Goal: Task Accomplishment & Management: Complete application form

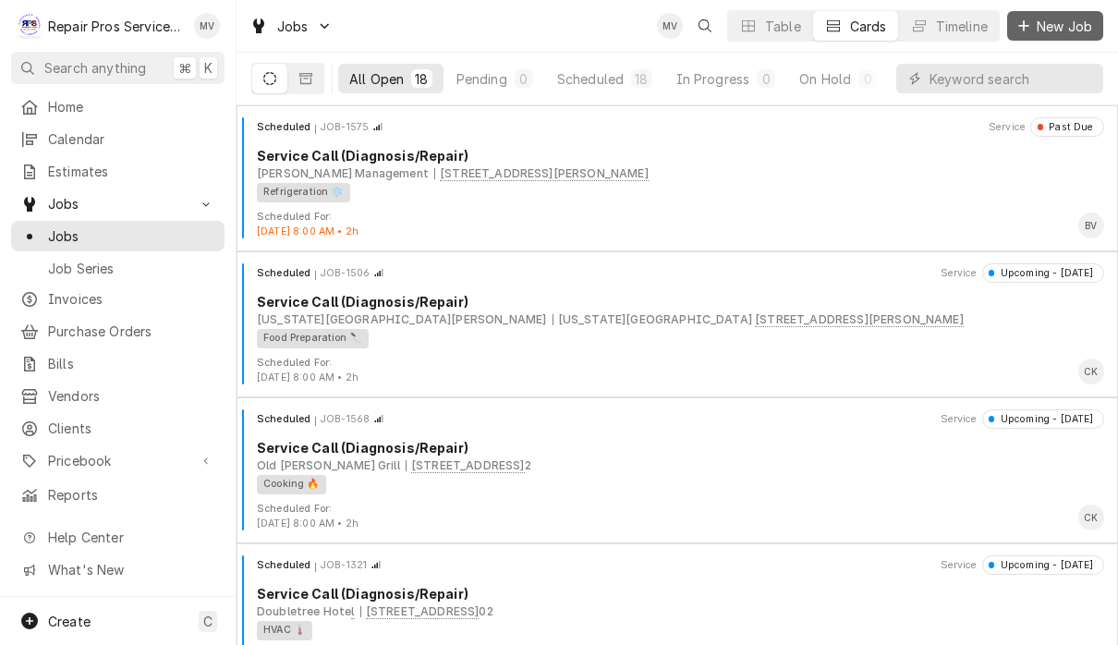
click at [1047, 36] on button "New Job" at bounding box center [1055, 26] width 96 height 30
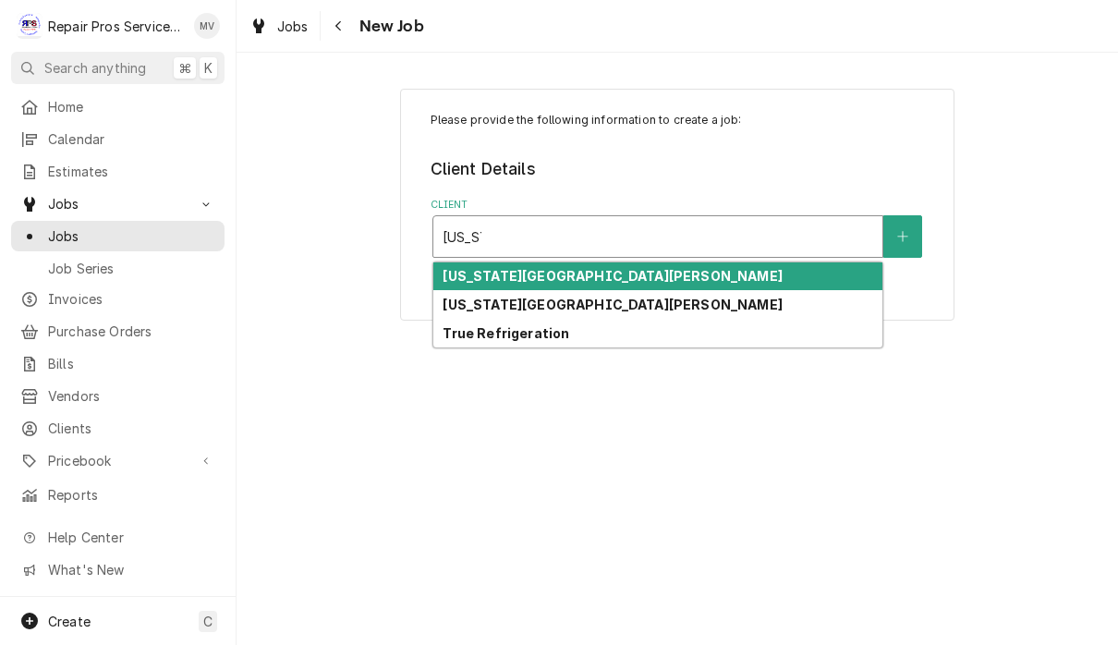
click at [618, 310] on div "[US_STATE][GEOGRAPHIC_DATA][PERSON_NAME]" at bounding box center [657, 304] width 449 height 29
type input "texas"
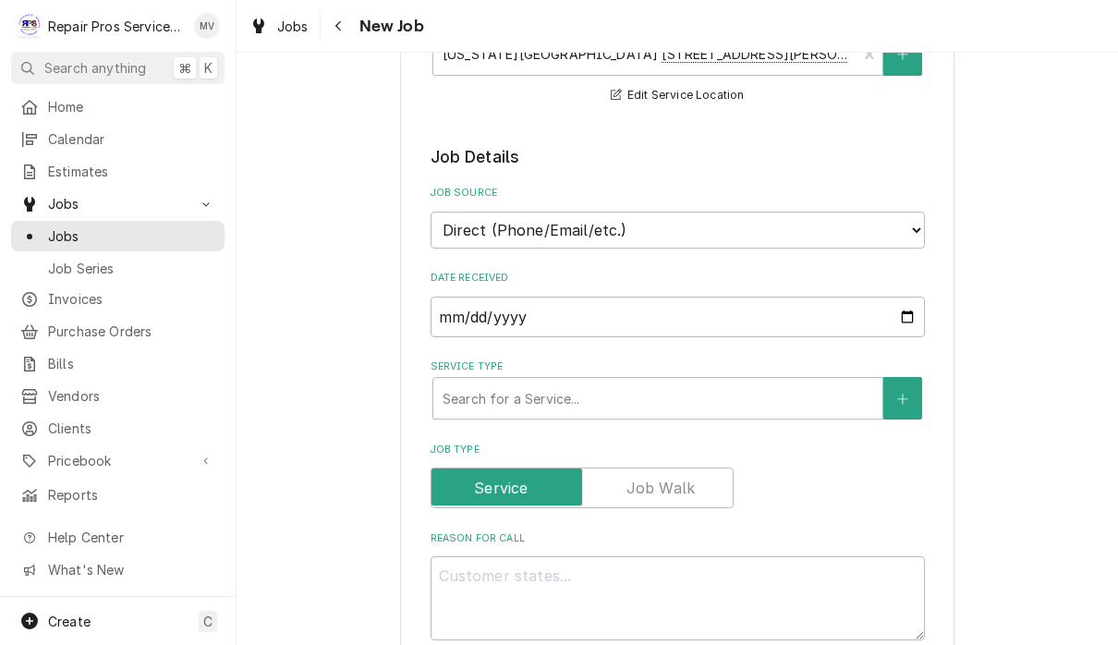
scroll to position [338, 0]
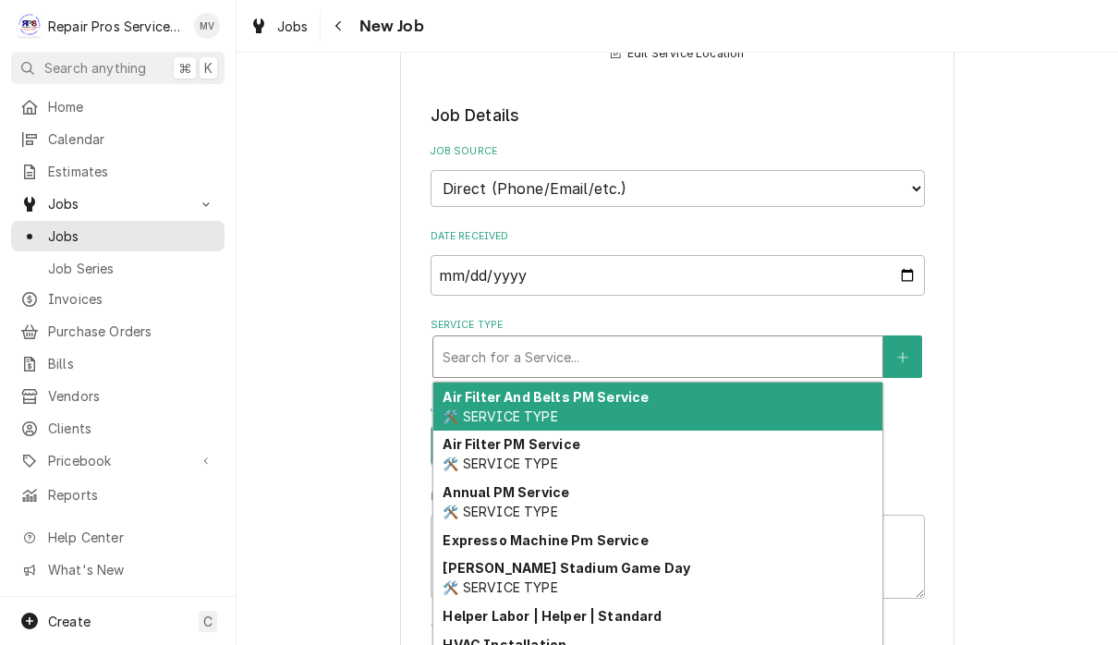
type textarea "x"
type input "d"
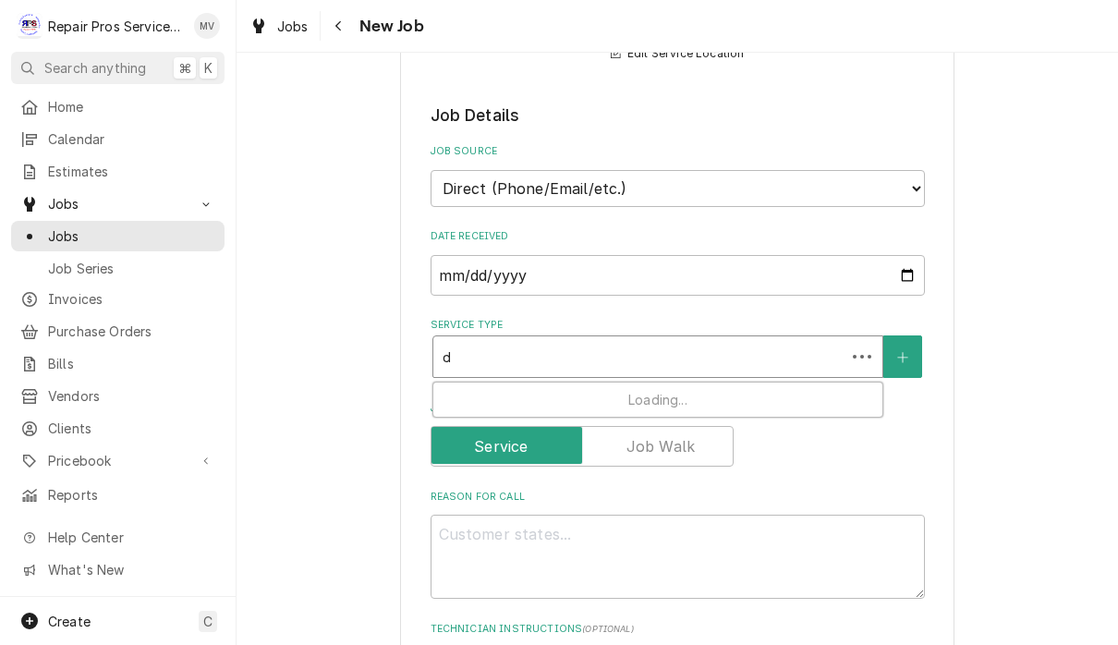
type textarea "x"
type input "di"
type textarea "x"
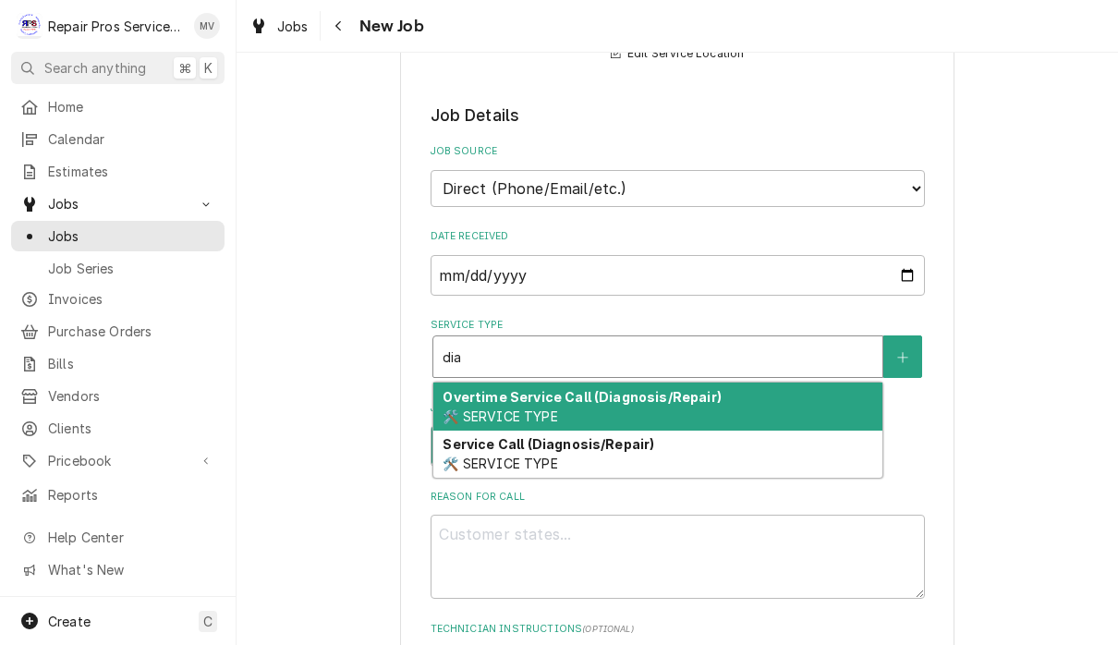
click at [678, 449] on div "Service Call (Diagnosis/Repair) 🛠️ SERVICE TYPE" at bounding box center [657, 455] width 449 height 48
type input "dia"
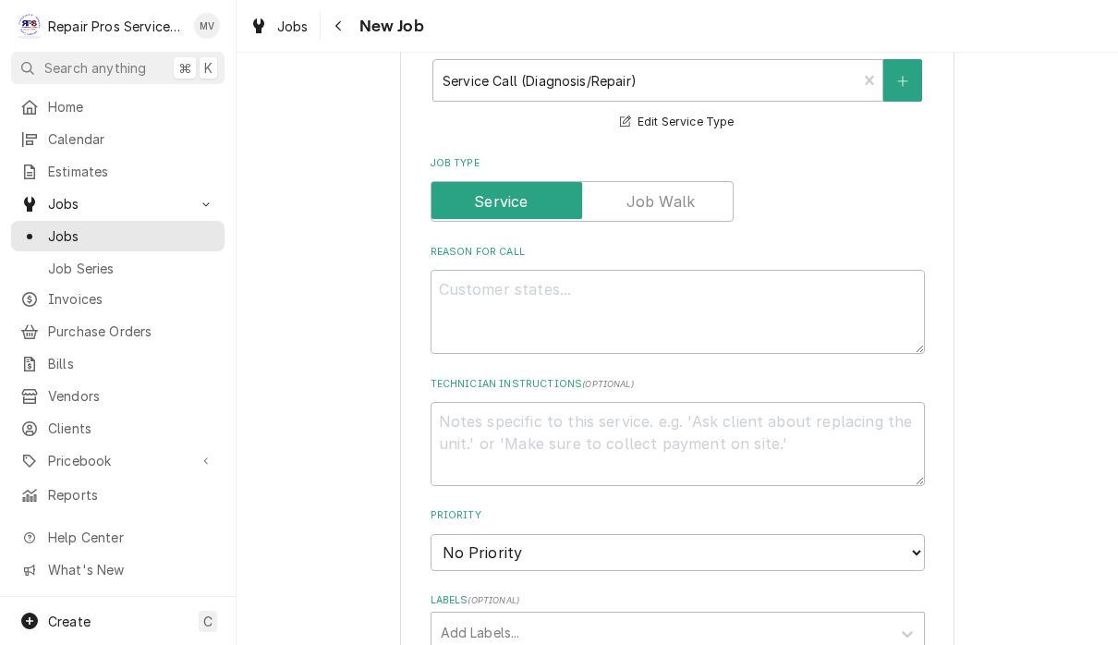
scroll to position [617, 0]
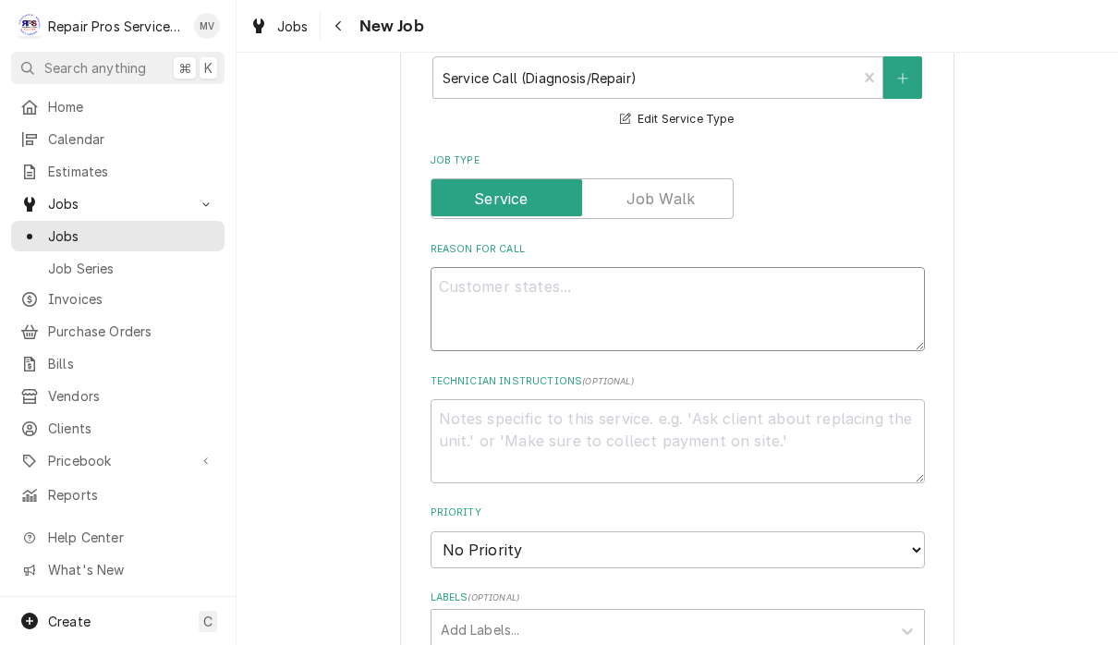
click at [605, 292] on textarea "Reason For Call" at bounding box center [678, 309] width 494 height 84
type textarea "x"
type textarea "E"
type textarea "x"
type textarea "Ex"
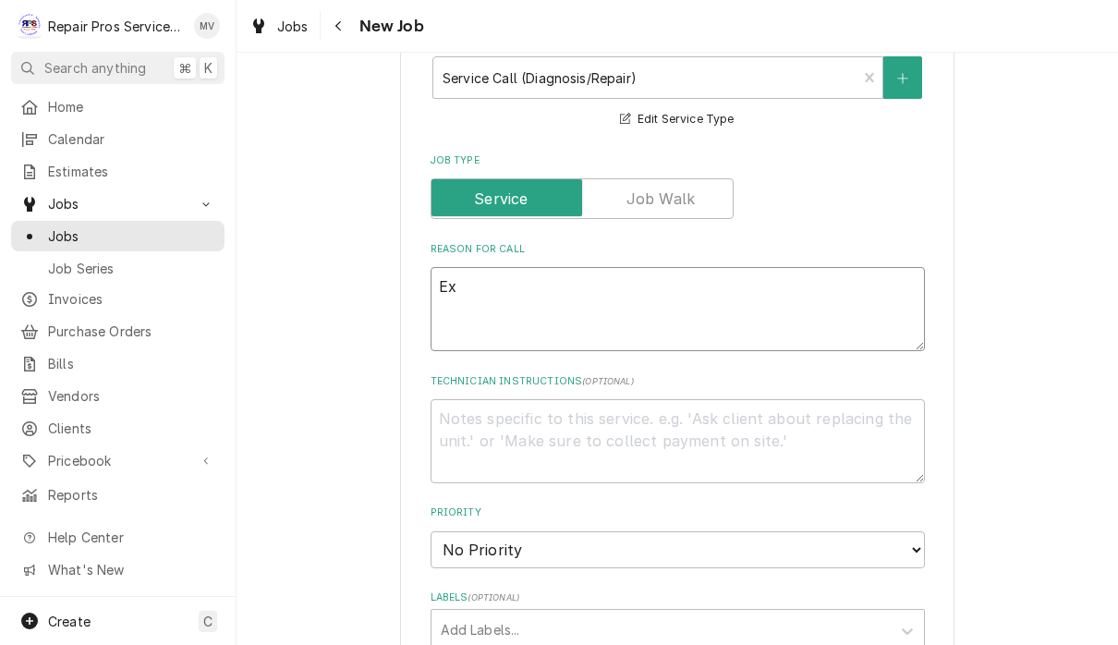
type textarea "x"
type textarea "Exh"
type textarea "x"
type textarea "Exha"
type textarea "x"
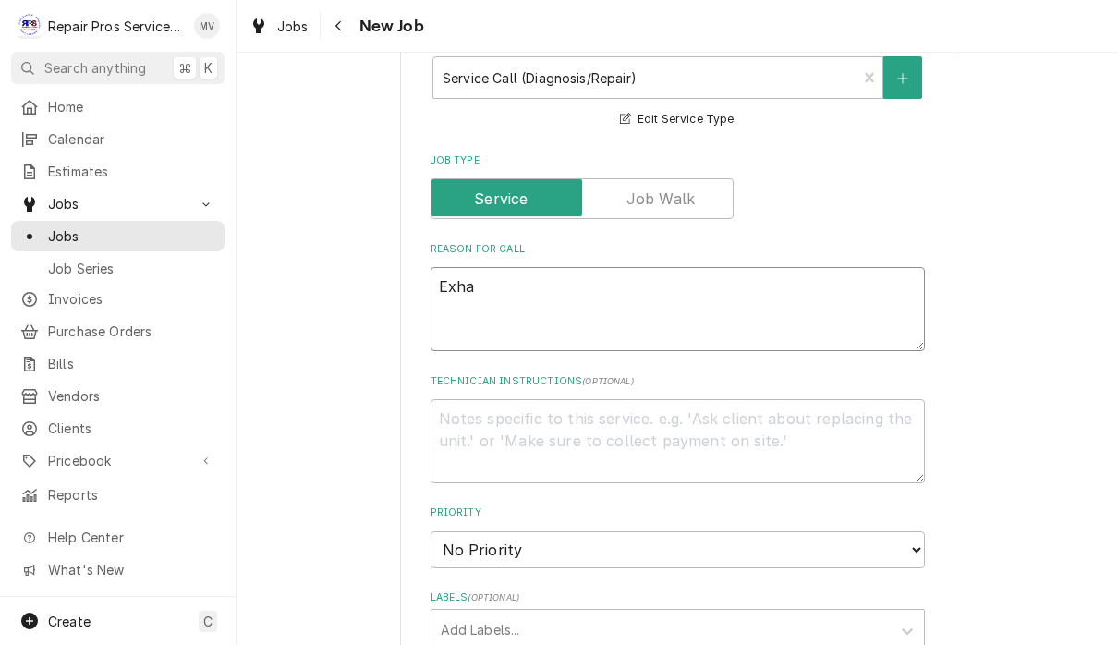
type textarea "Exhau"
type textarea "x"
type textarea "Exhaus"
type textarea "x"
type textarea "Exhaust"
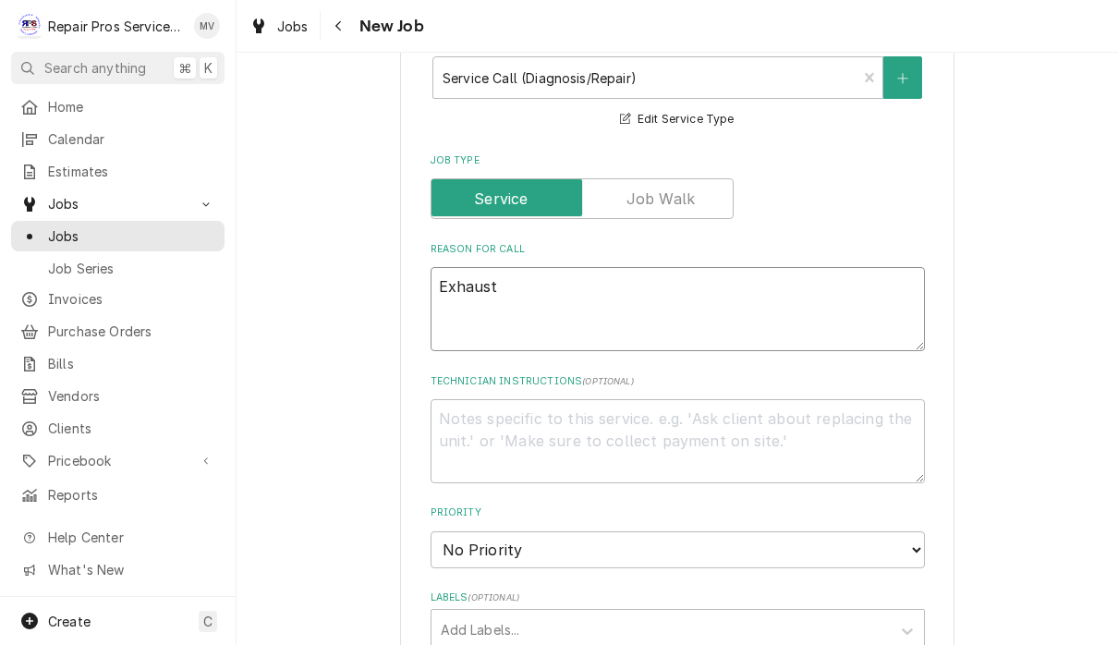
type textarea "x"
type textarea "Exhaust"
type textarea "x"
type textarea "Exhaust f"
type textarea "x"
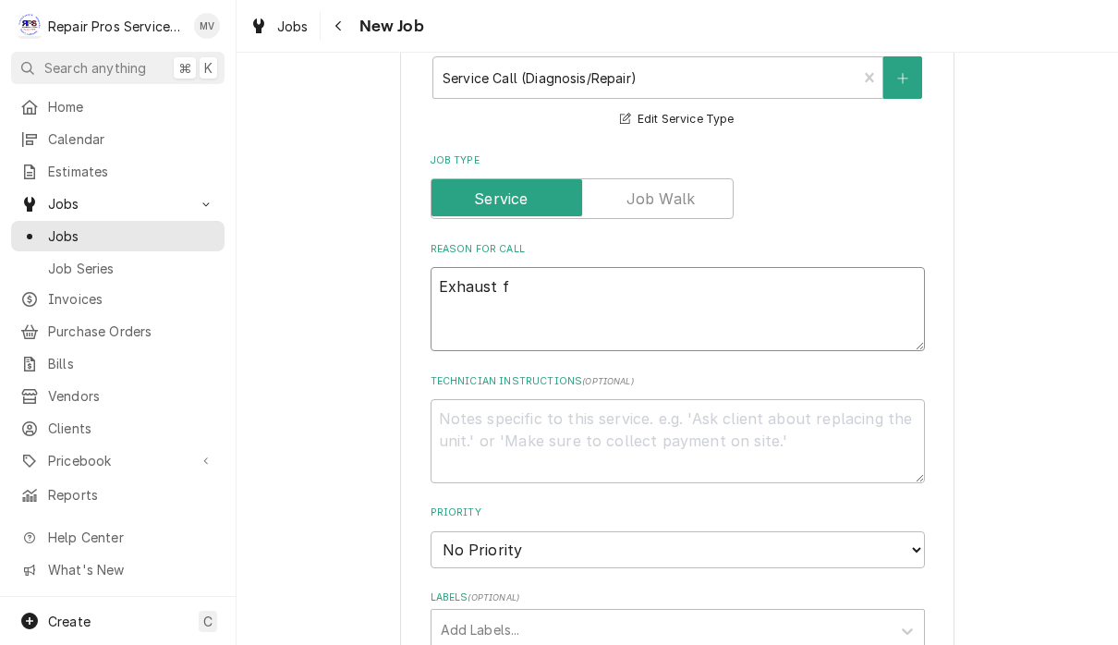
type textarea "Exhaust fa"
type textarea "x"
type textarea "Exhaust fan"
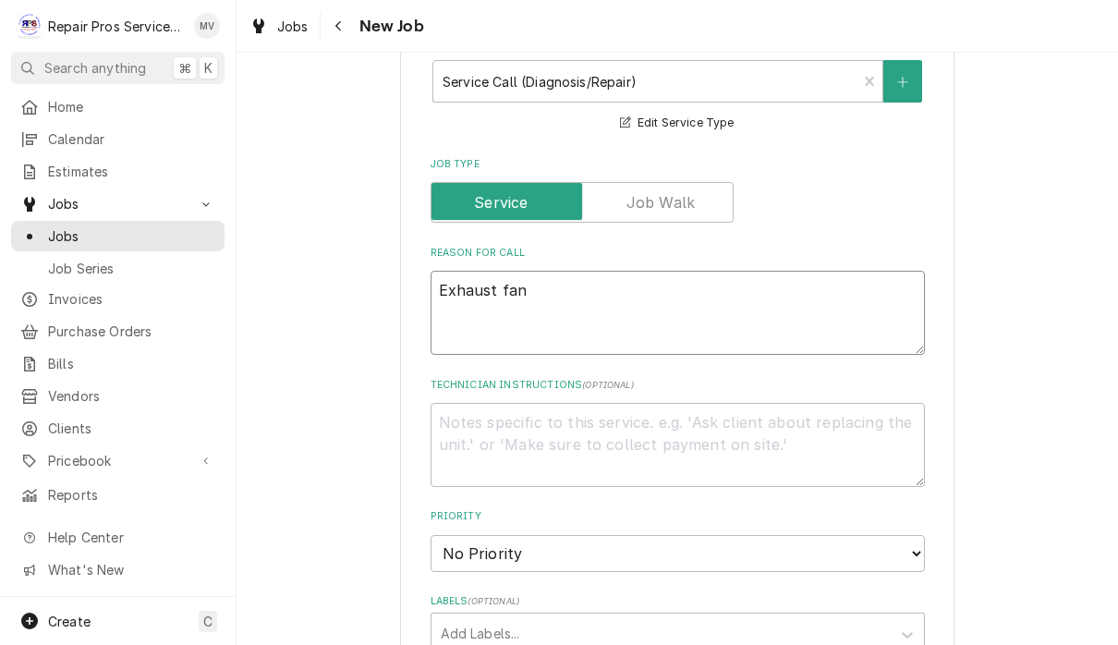
type textarea "x"
type textarea "Exhaust fan"
type textarea "x"
type textarea "Exhaust fan m"
type textarea "x"
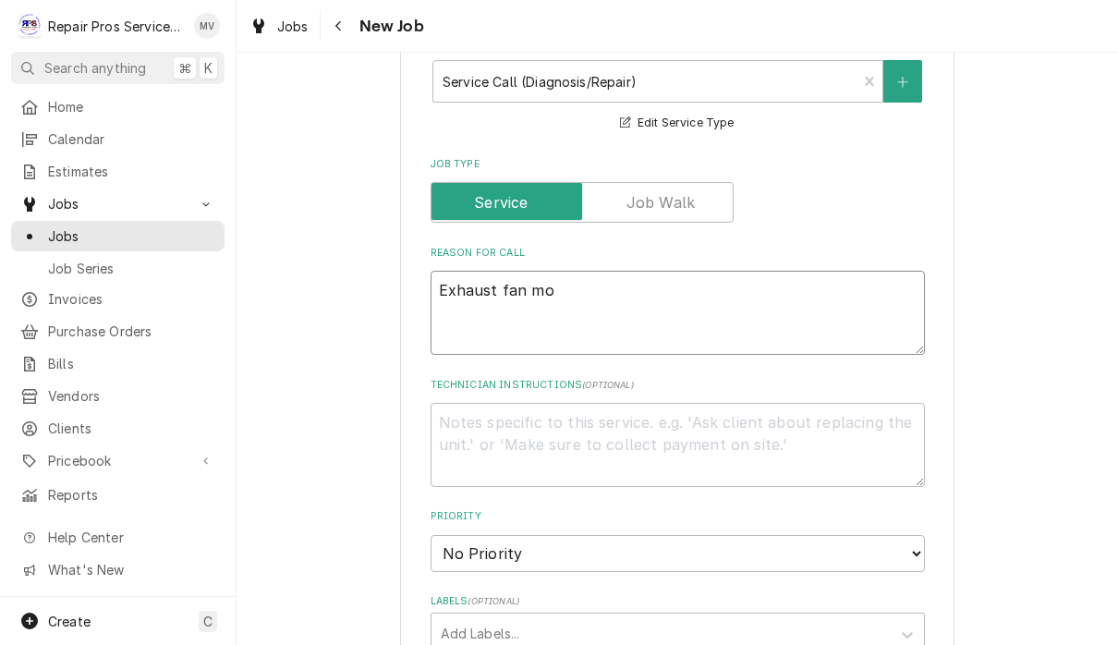
type textarea "Exhaust fan mot"
type textarea "x"
type textarea "Exhaust fan moto"
type textarea "x"
type textarea "Exhaust fan motor"
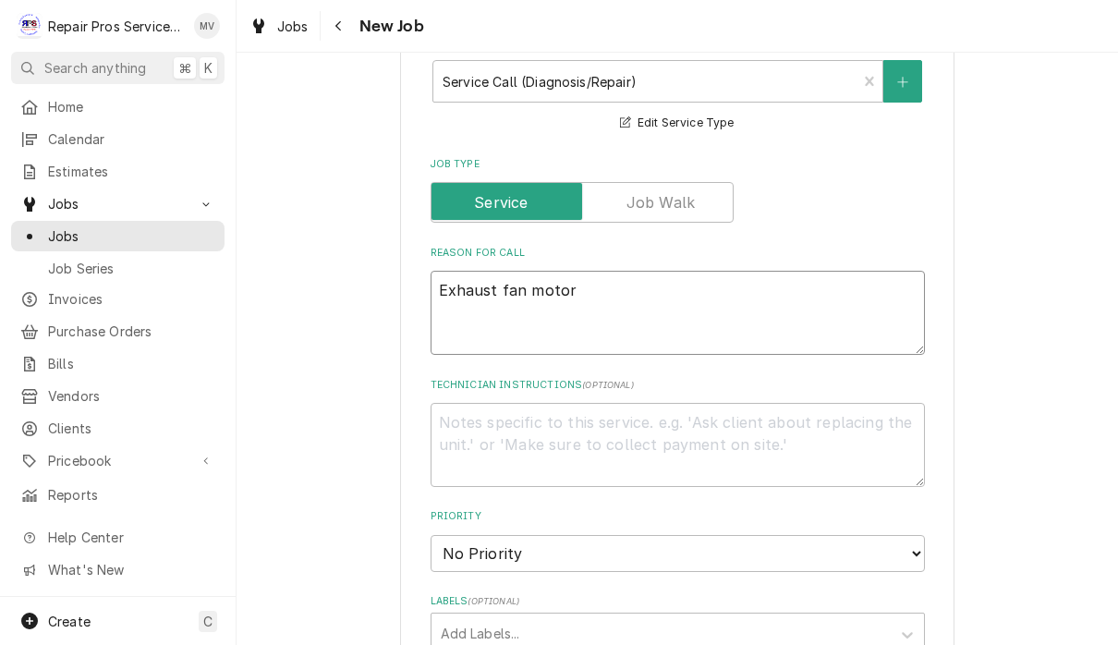
type textarea "x"
type textarea "Exhaust fan motor"
type textarea "x"
type textarea "Exhaust fan motor r"
type textarea "x"
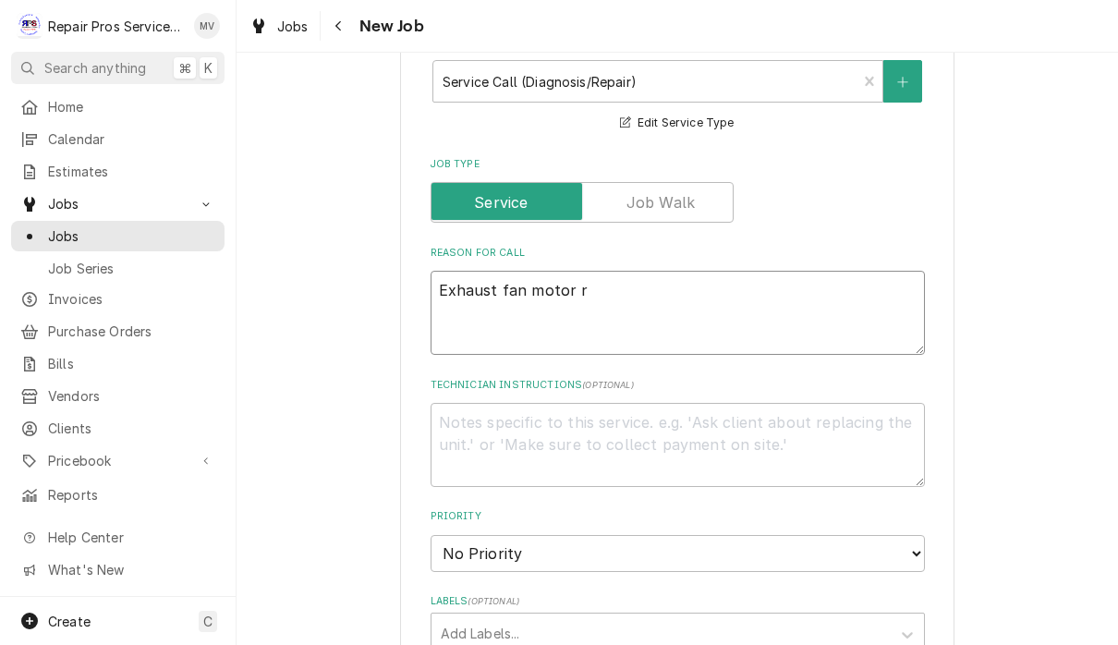
type textarea "Exhaust fan motor re"
type textarea "x"
type textarea "Exhaust fan motor rep"
type textarea "x"
type textarea "Exhaust fan motor repl"
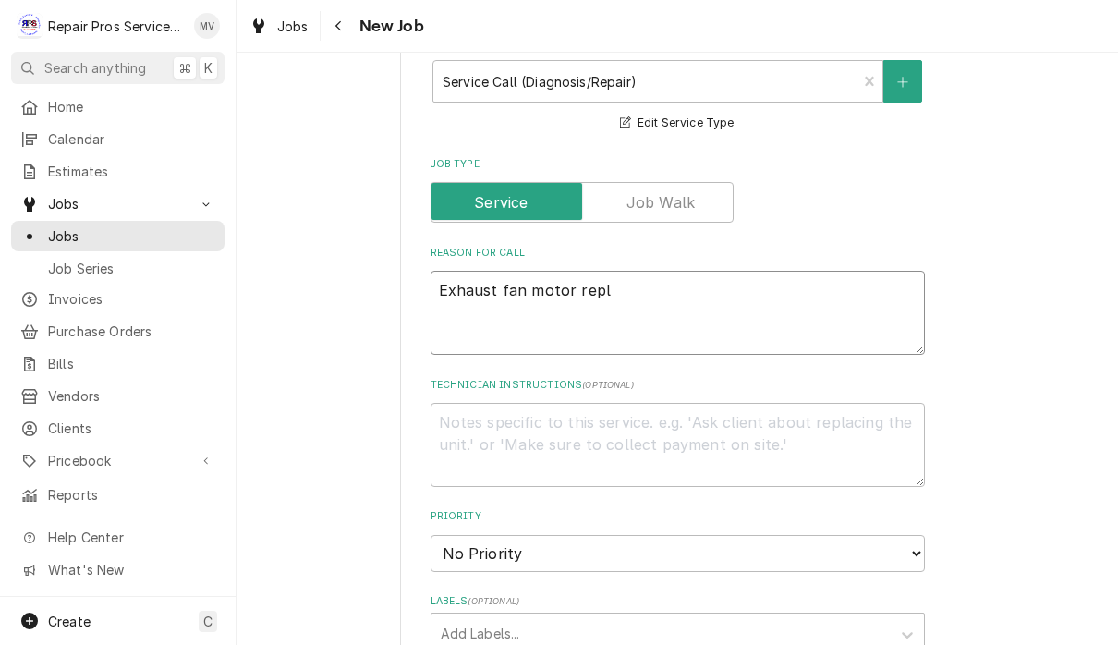
type textarea "x"
type textarea "Exhaust fan motor repla"
type textarea "x"
type textarea "Exhaust fan motor replac"
type textarea "x"
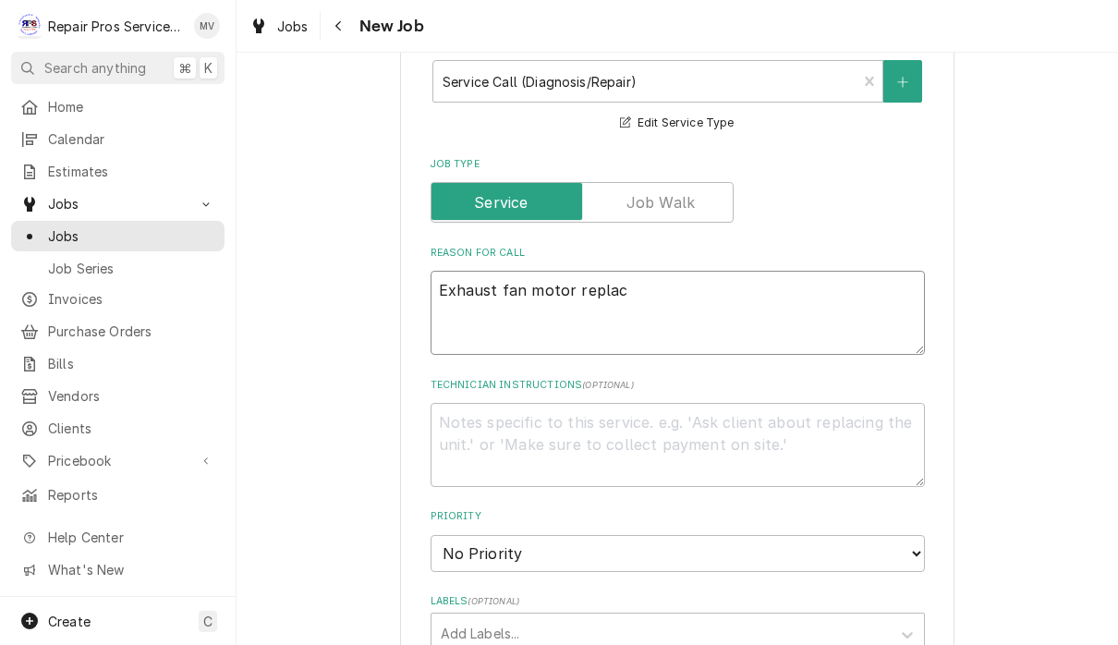
type textarea "Exhaust fan motor replace"
type textarea "x"
type textarea "Exhaust fan motor replacem"
type textarea "x"
type textarea "Exhaust fan motor replaceme"
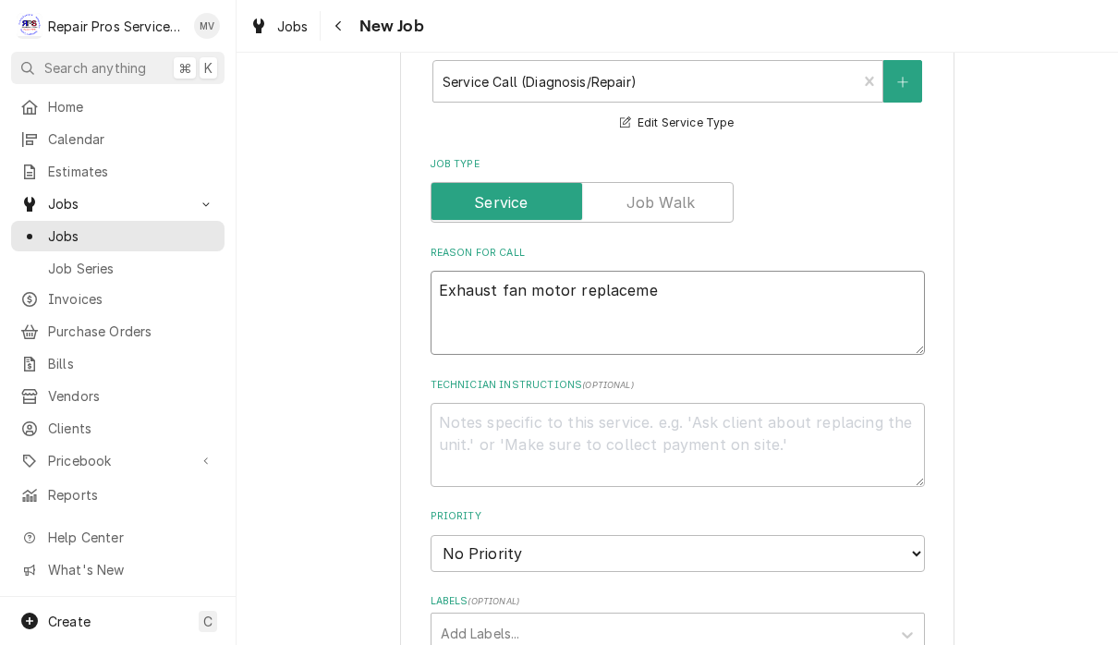
type textarea "x"
type textarea "Exhaust fan motor replacemen"
type textarea "x"
type textarea "Exhaust fan motor replacement"
type textarea "x"
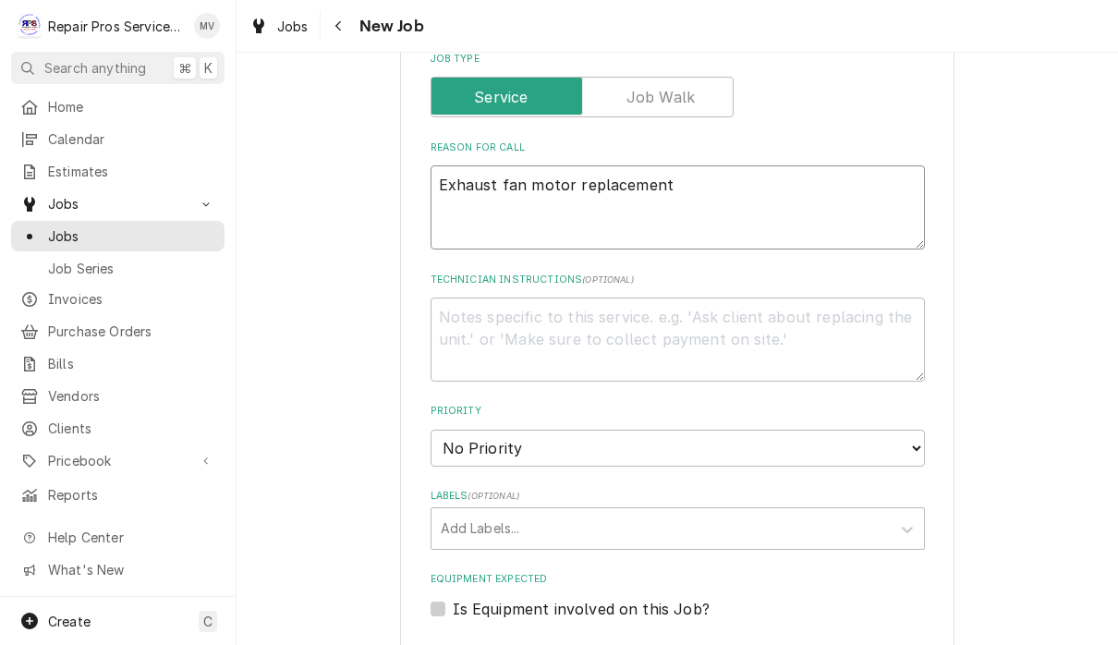
scroll to position [738, 0]
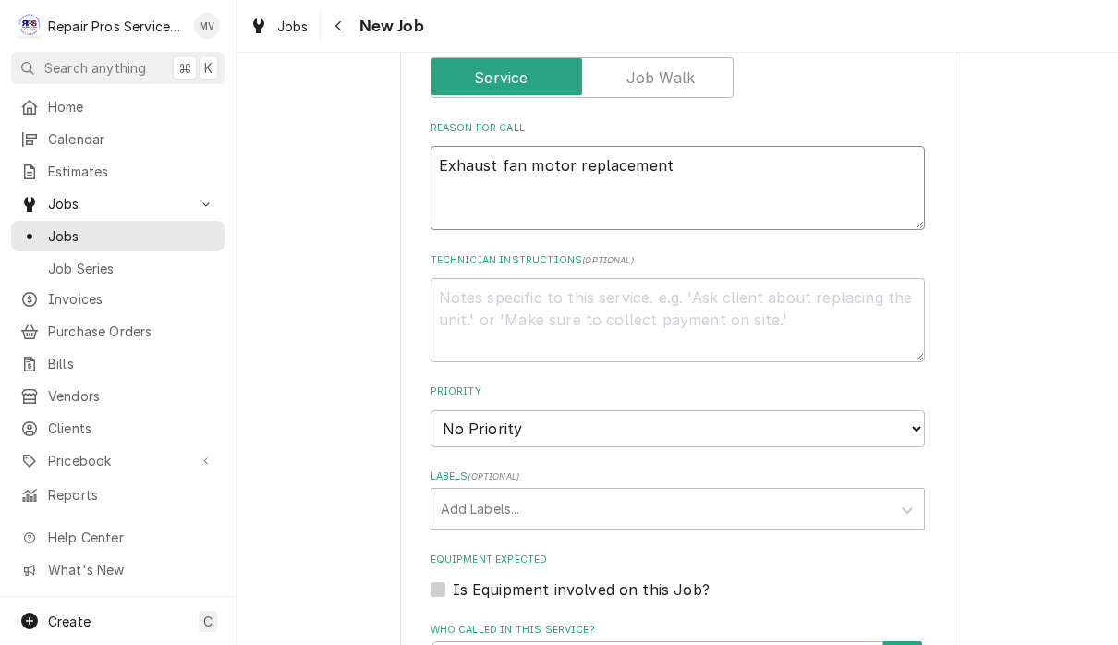
type textarea "Exhaust fan motor replacement"
click at [824, 424] on select "No Priority Urgent High Medium Low" at bounding box center [678, 428] width 494 height 37
select select "3"
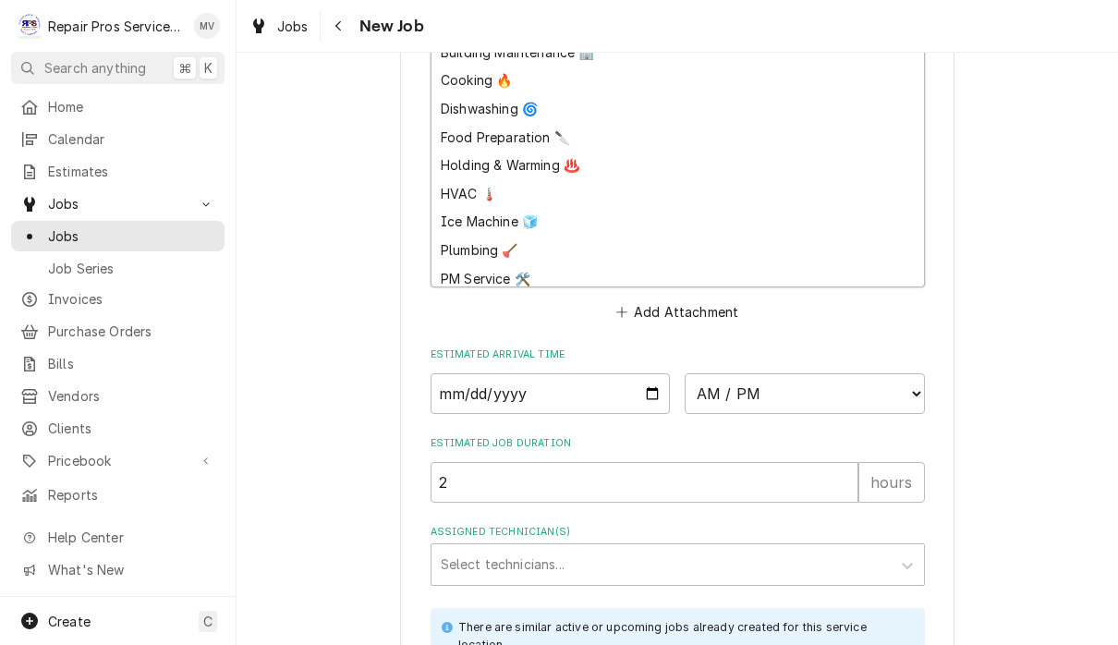
scroll to position [1263, 0]
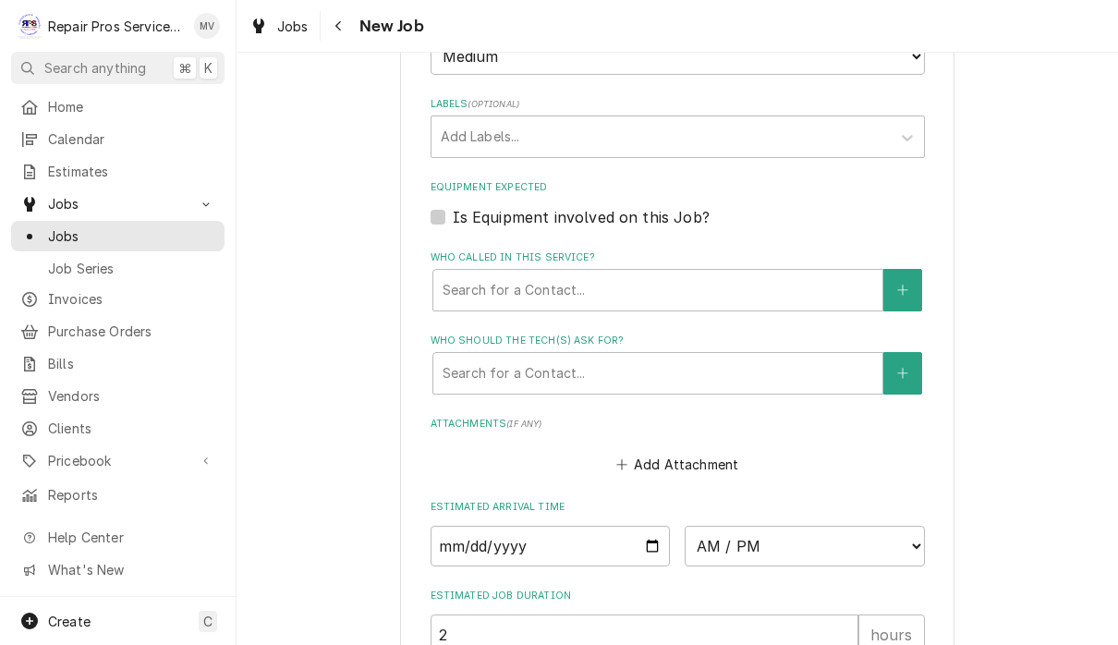
scroll to position [1111, 0]
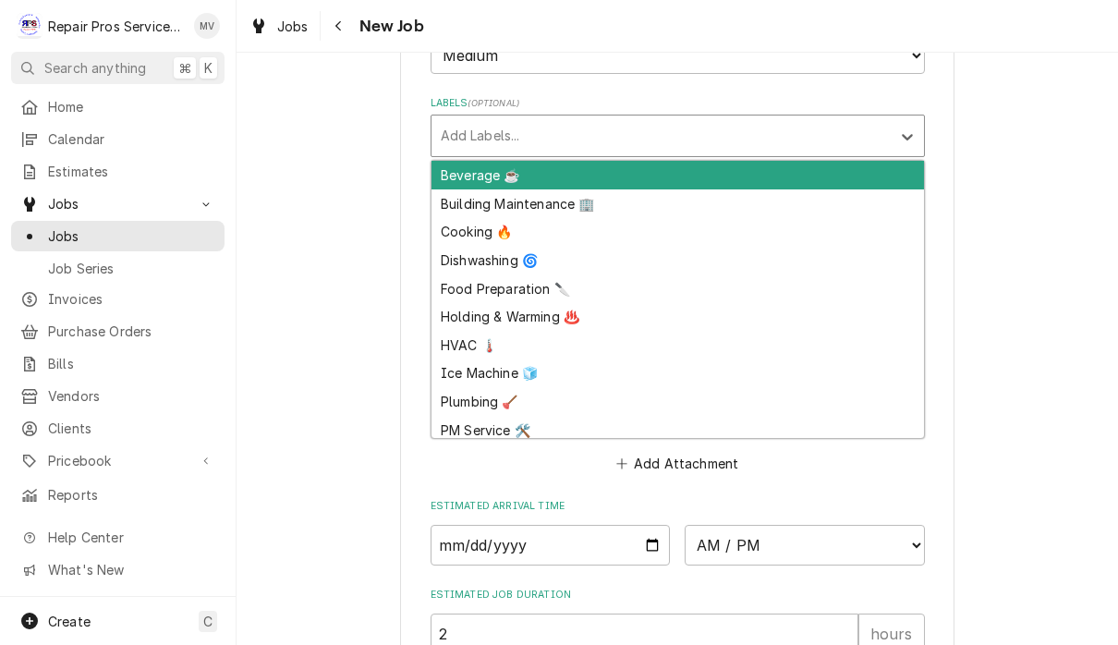
click at [473, 331] on div "HVAC 🌡️" at bounding box center [677, 345] width 492 height 29
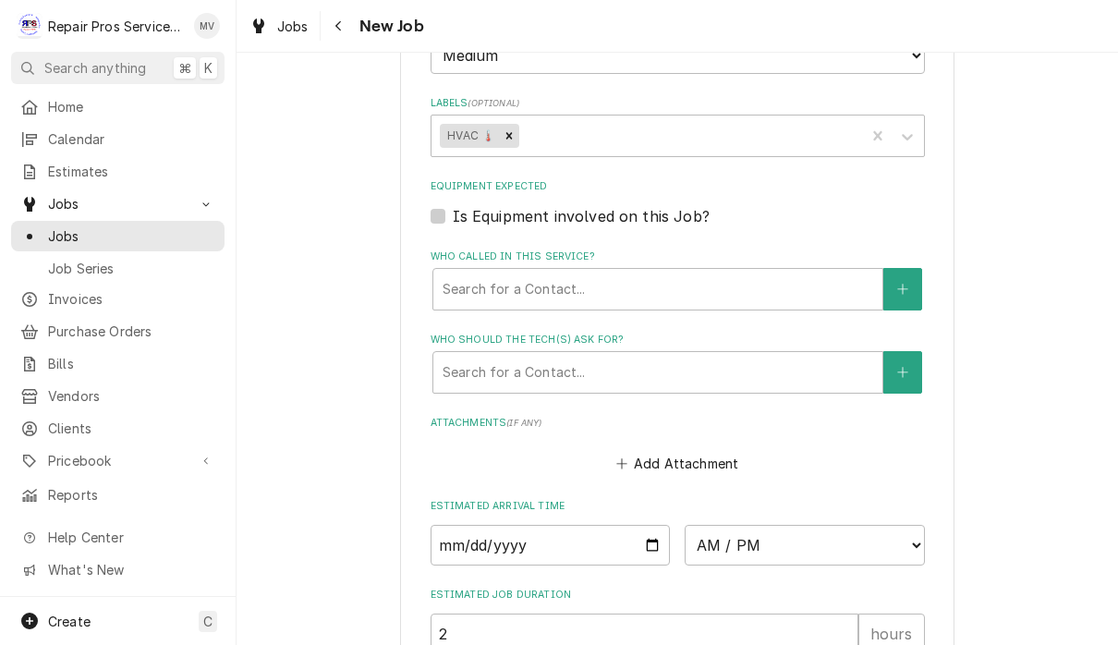
type textarea "x"
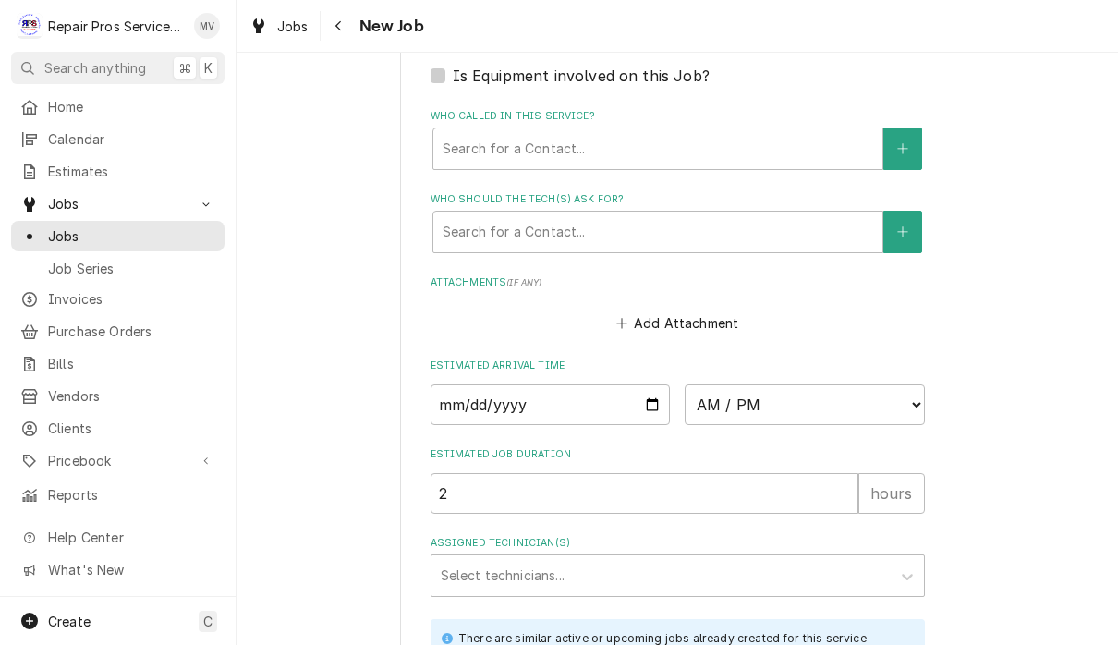
scroll to position [1255, 0]
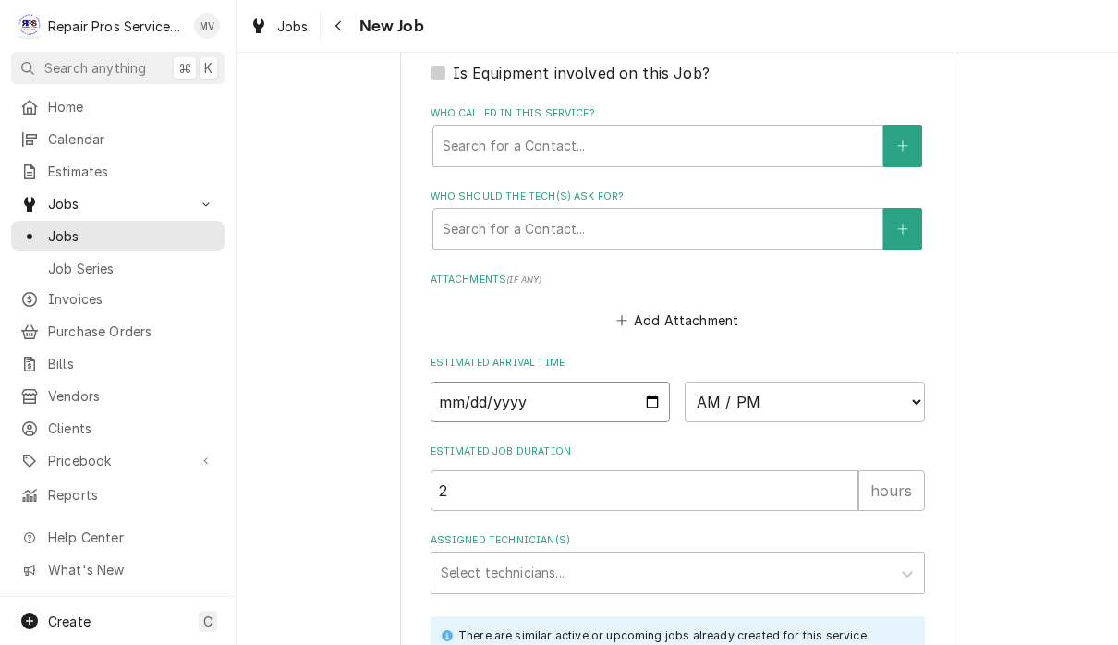
click at [588, 394] on input "Date" at bounding box center [551, 402] width 240 height 41
type input "2025-09-24"
type textarea "x"
type input "2025-09-25"
type textarea "x"
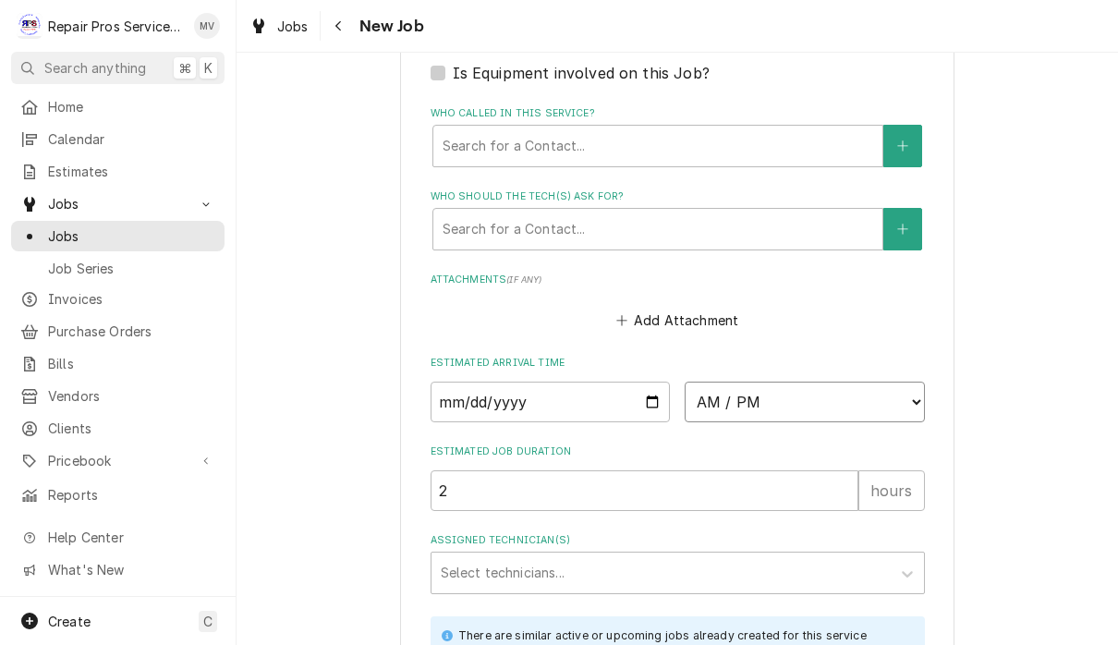
click at [708, 382] on select "AM / PM 6:00 AM 6:15 AM 6:30 AM 6:45 AM 7:00 AM 7:15 AM 7:30 AM 7:45 AM 8:00 AM…" at bounding box center [805, 402] width 240 height 41
select select "09:00:00"
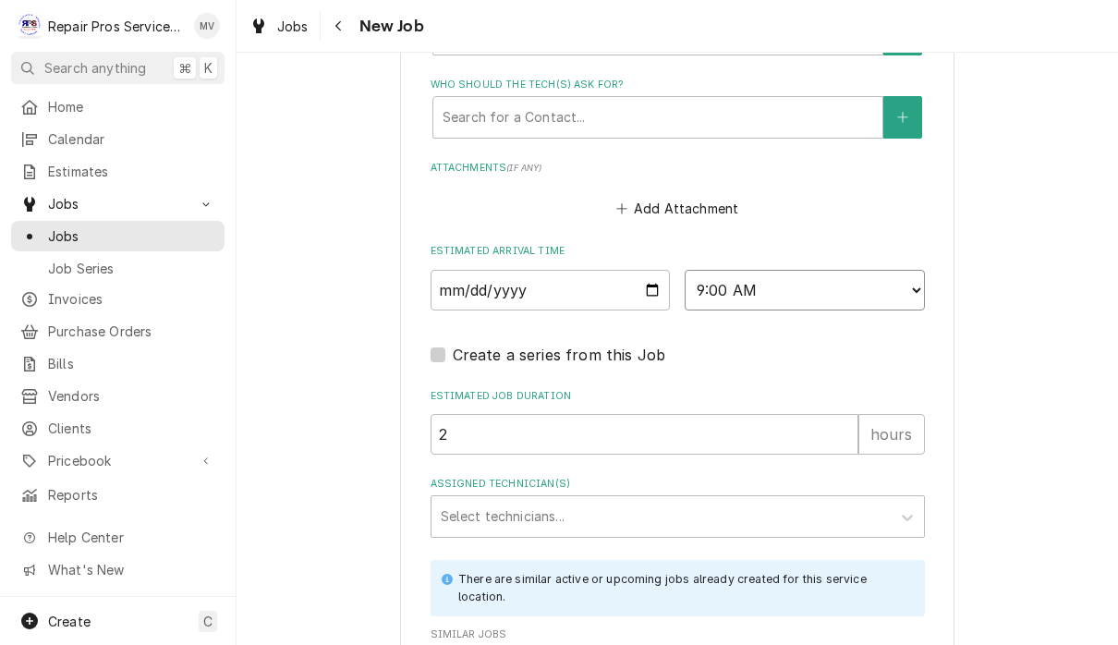
scroll to position [1404, 0]
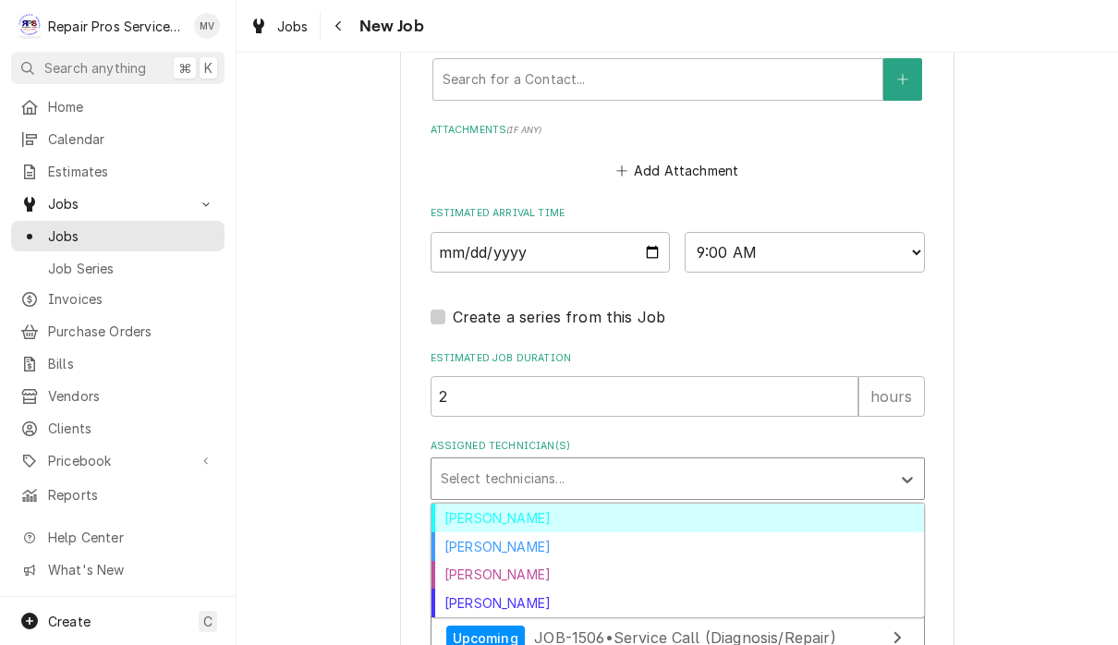
click at [541, 503] on div "[PERSON_NAME]" at bounding box center [677, 517] width 492 height 29
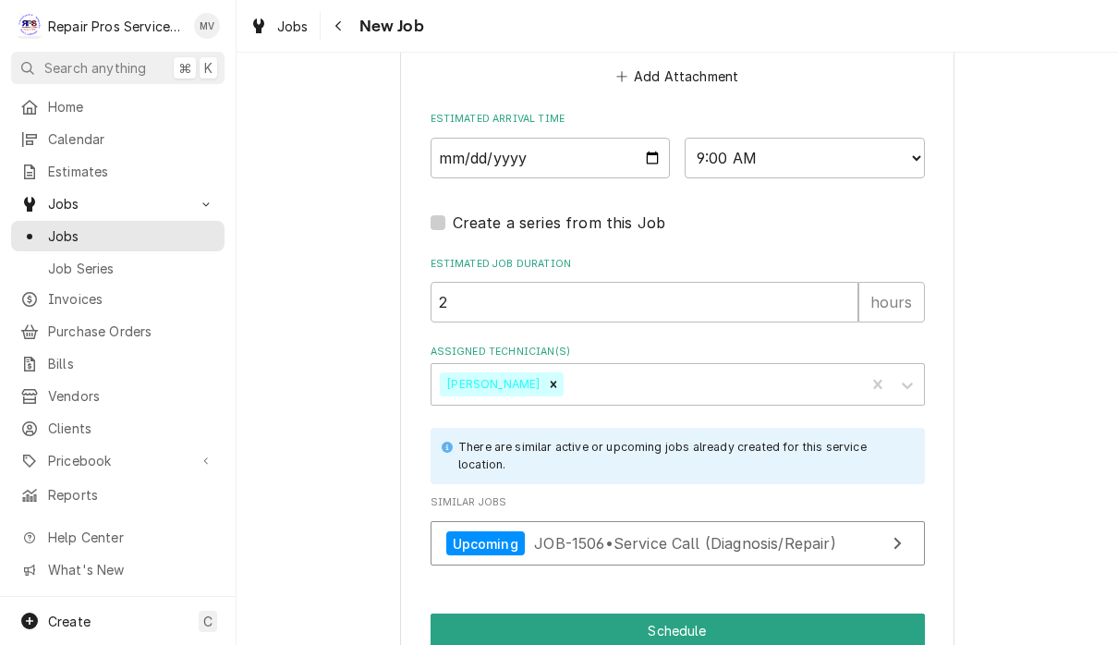
scroll to position [1514, 0]
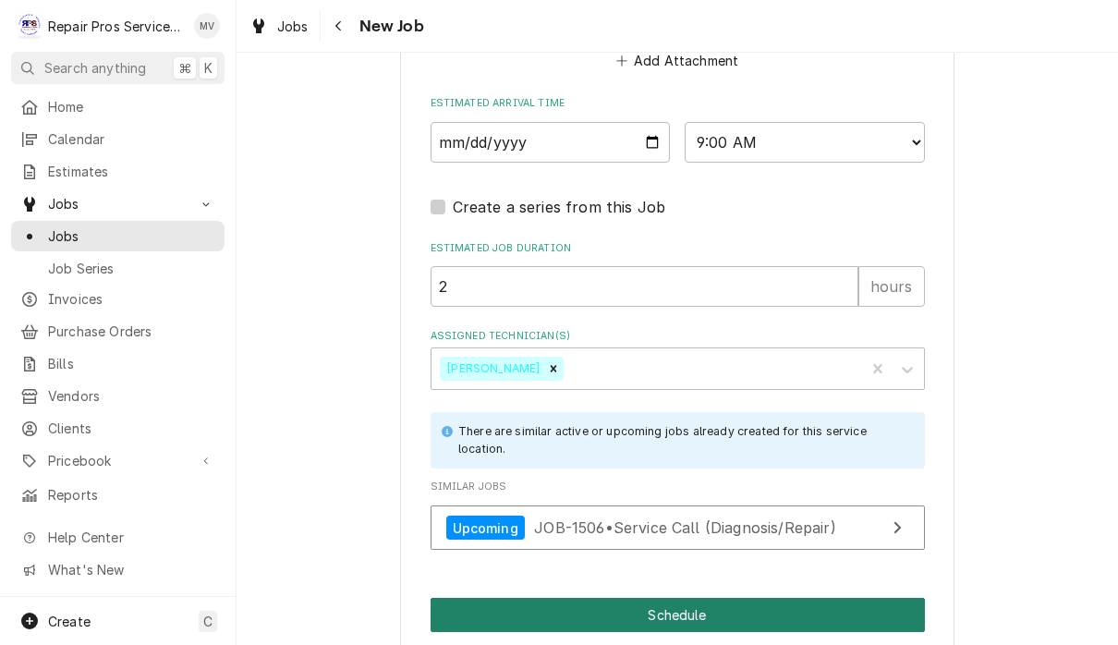
click at [761, 599] on button "Schedule" at bounding box center [678, 615] width 494 height 34
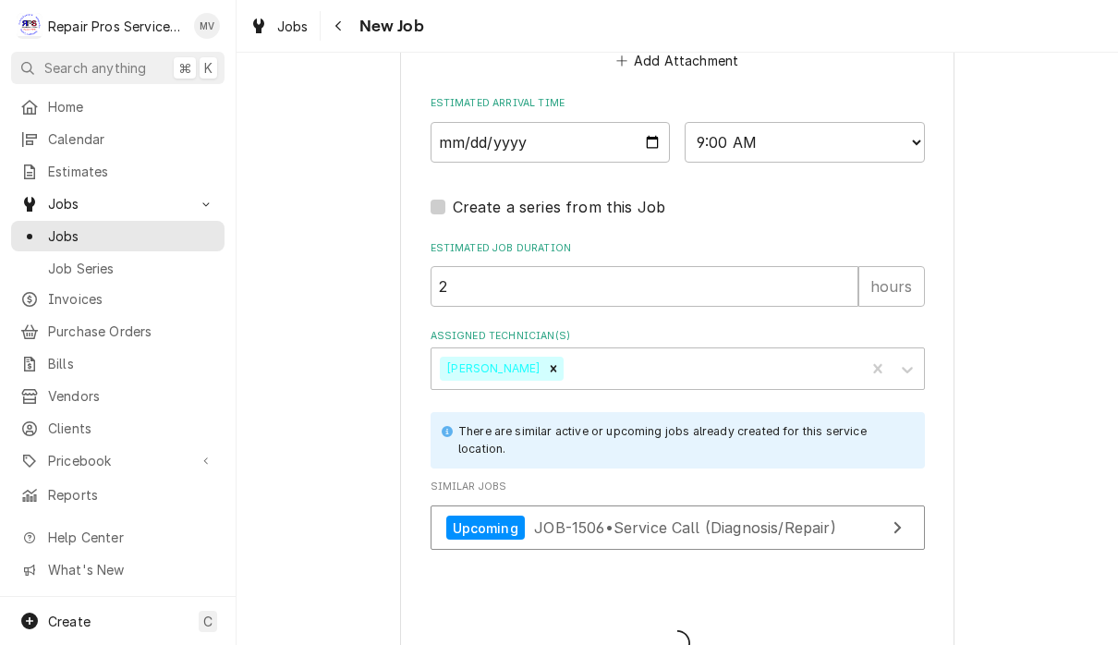
type textarea "x"
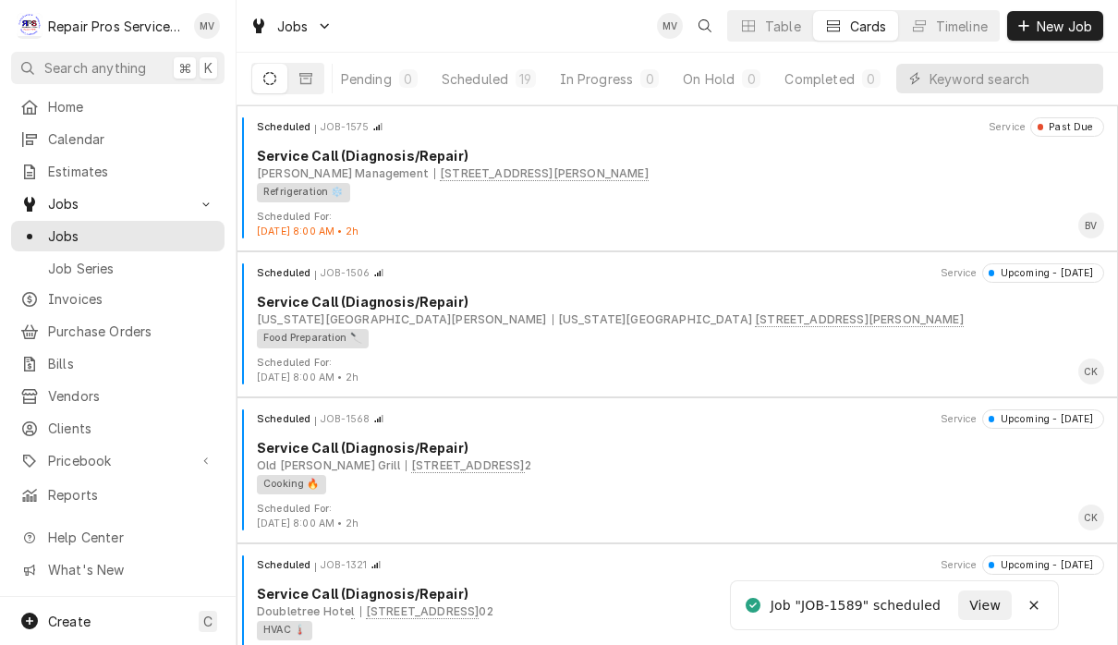
scroll to position [0, 114]
click at [821, 84] on div "Completed" at bounding box center [819, 78] width 69 height 19
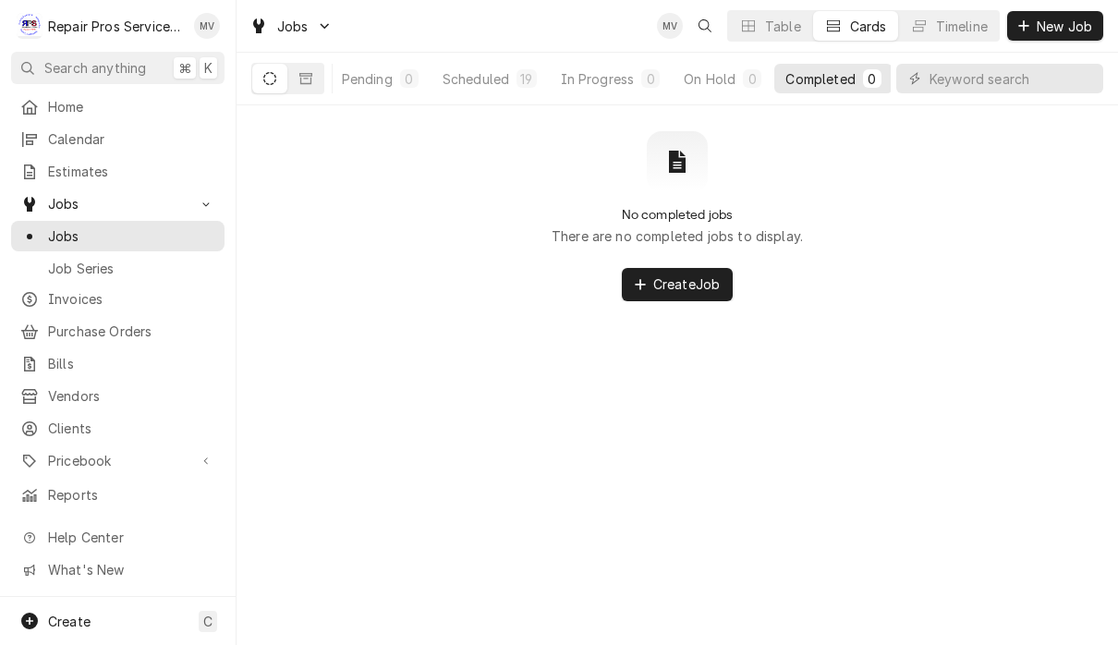
click at [279, 79] on button "Dynamic Content Wrapper" at bounding box center [269, 79] width 35 height 30
